Goal: Information Seeking & Learning: Learn about a topic

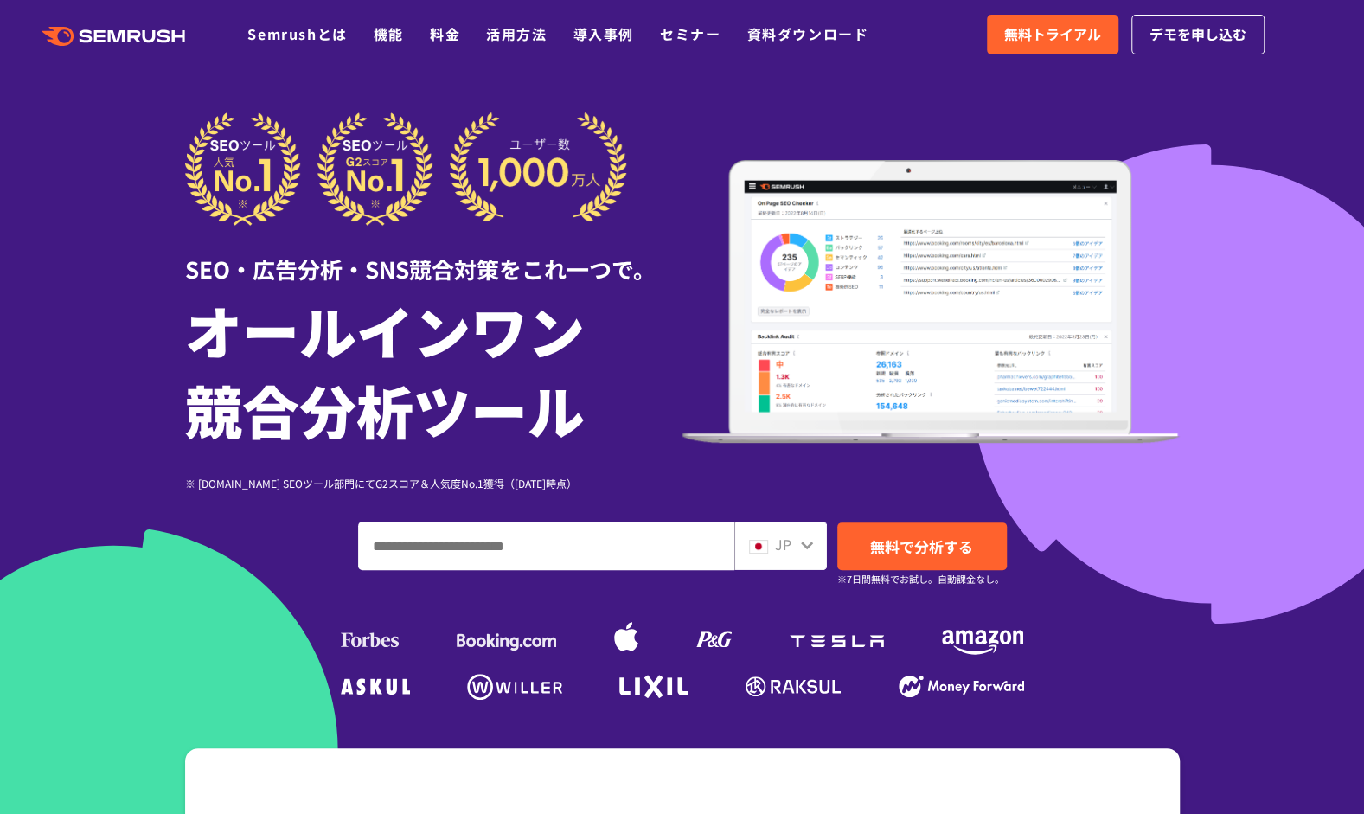
click at [630, 543] on input "ドメイン、キーワードまたはURLを入力してください" at bounding box center [546, 546] width 375 height 47
paste input "**********"
type input "**********"
click at [916, 550] on span "無料で分析する" at bounding box center [921, 547] width 103 height 22
